Goal: Check status: Check status

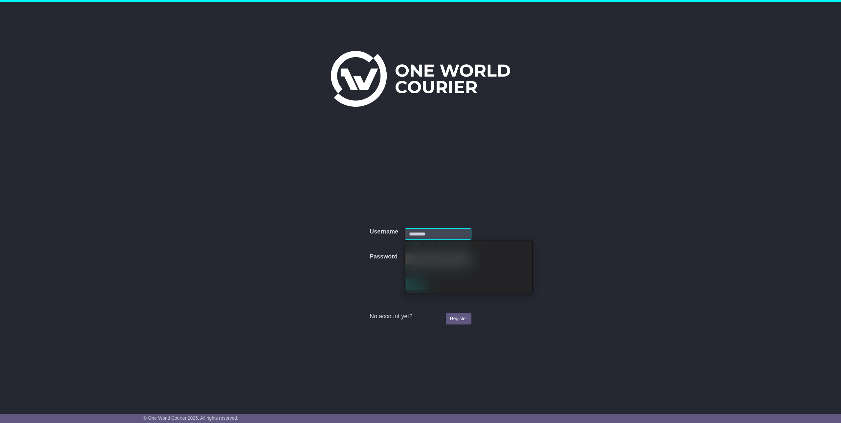
type input "**********"
click at [462, 325] on td "No account yet? Register" at bounding box center [420, 310] width 108 height 34
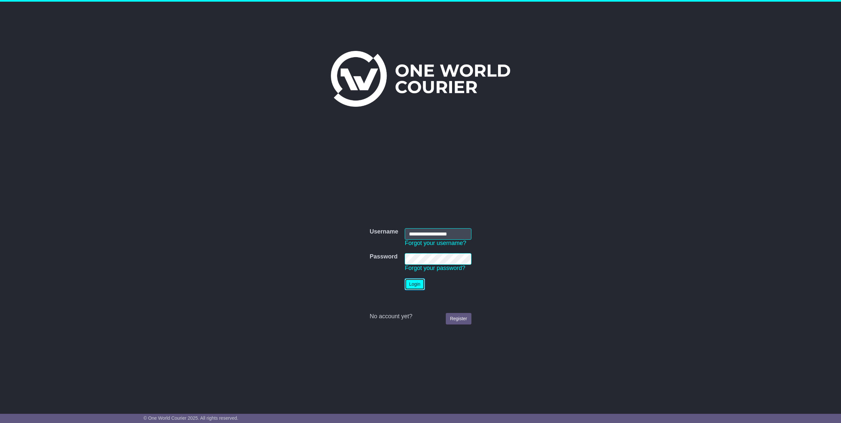
click at [417, 287] on button "Login" at bounding box center [415, 284] width 20 height 11
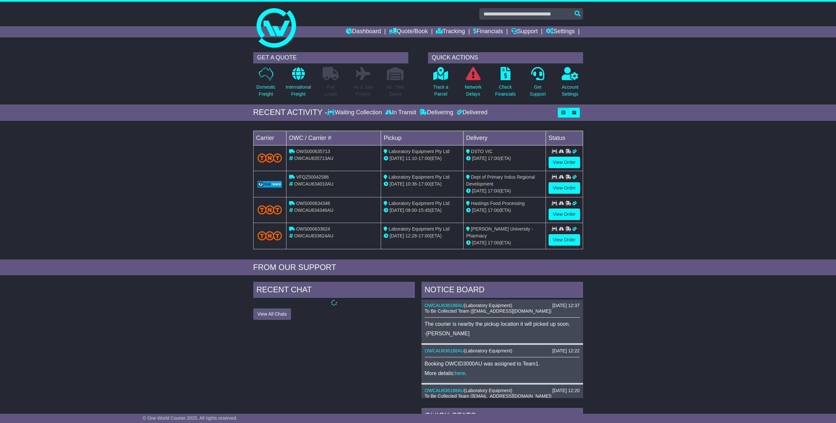
scroll to position [9, 0]
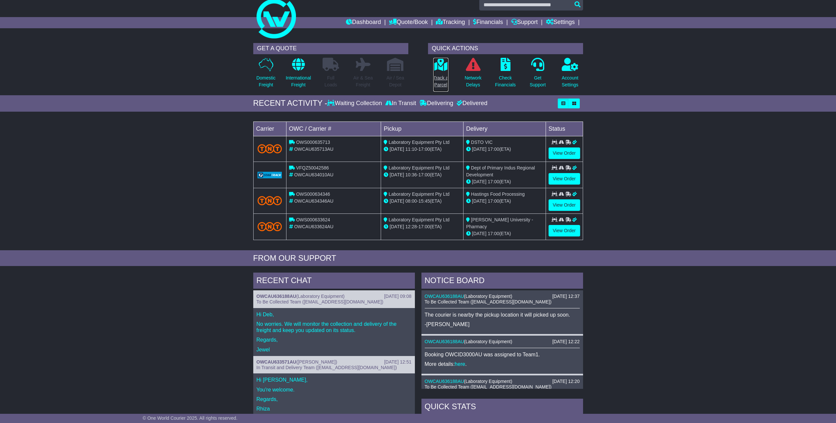
click at [442, 87] on p "Track a Parcel" at bounding box center [440, 82] width 15 height 14
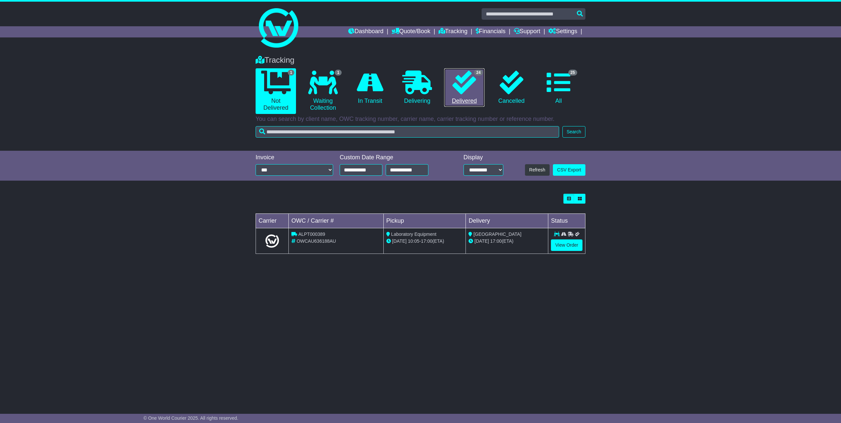
click at [448, 95] on link "24 Delivered" at bounding box center [464, 87] width 40 height 39
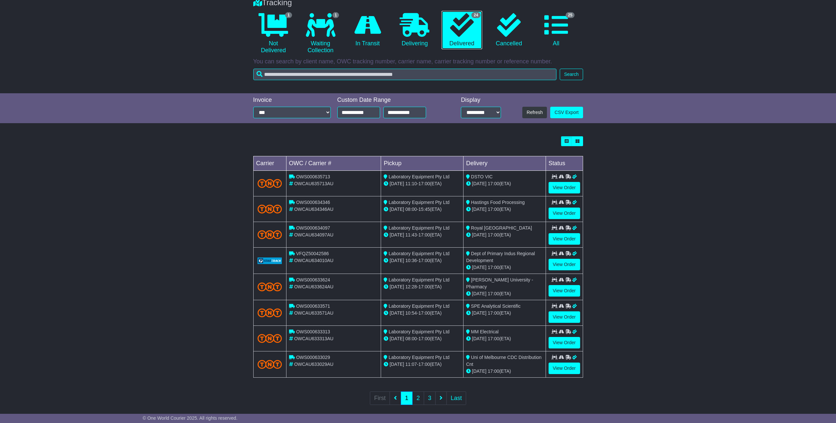
scroll to position [61, 0]
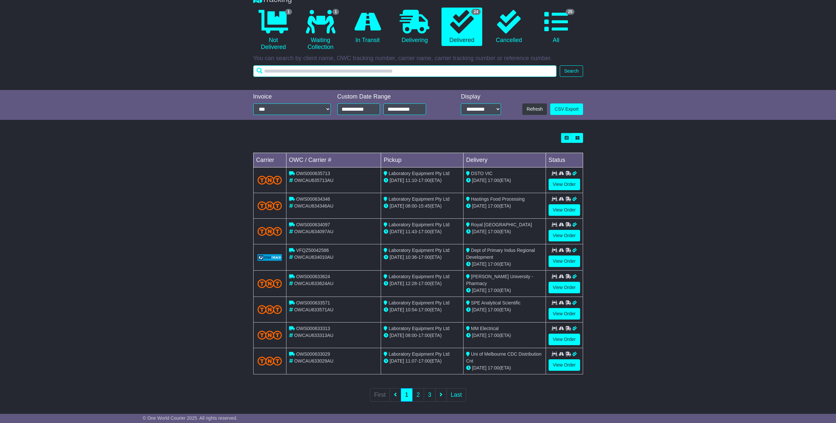
click at [375, 73] on input "text" at bounding box center [405, 70] width 304 height 11
type input "********"
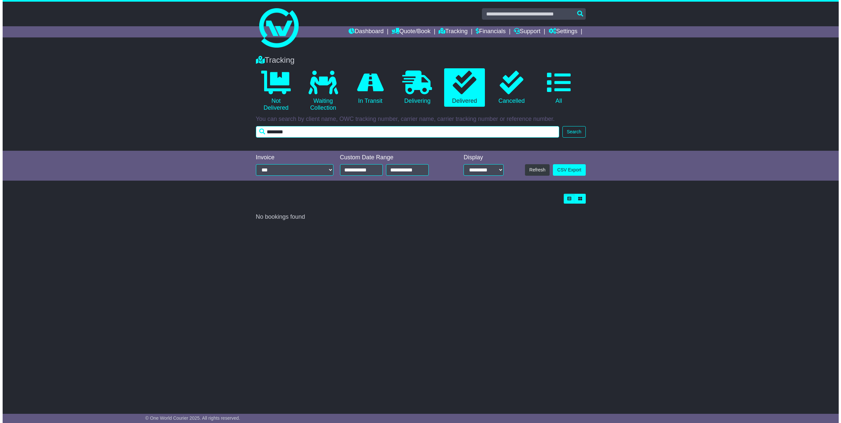
scroll to position [0, 0]
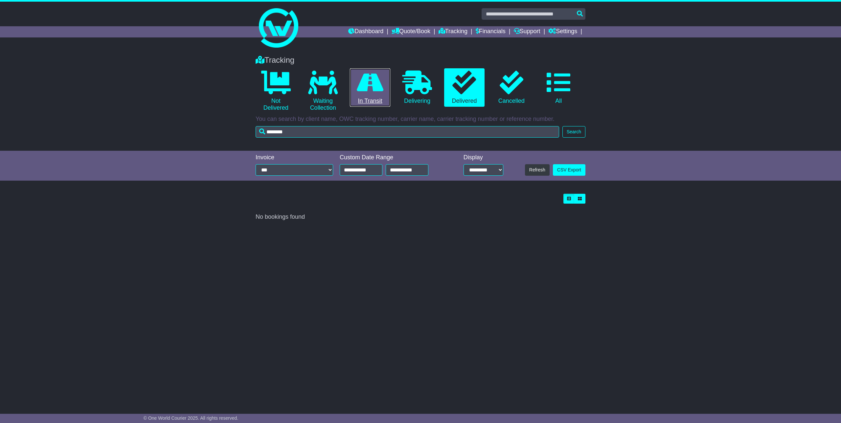
click at [378, 97] on link "0 In Transit" at bounding box center [370, 87] width 40 height 39
